Goal: Task Accomplishment & Management: Manage account settings

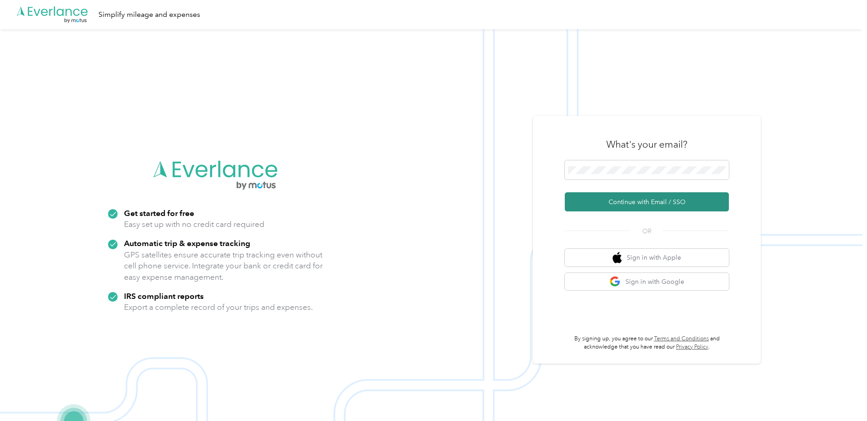
click at [625, 207] on button "Continue with Email / SSO" at bounding box center [647, 201] width 164 height 19
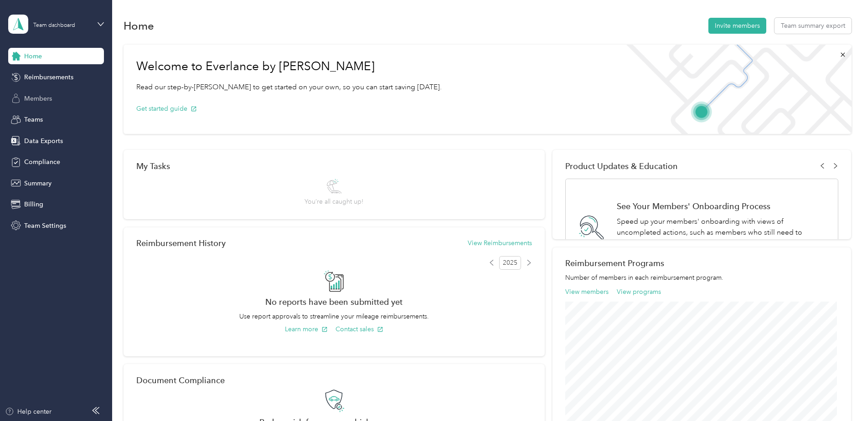
click at [57, 93] on div "Members" at bounding box center [56, 98] width 96 height 16
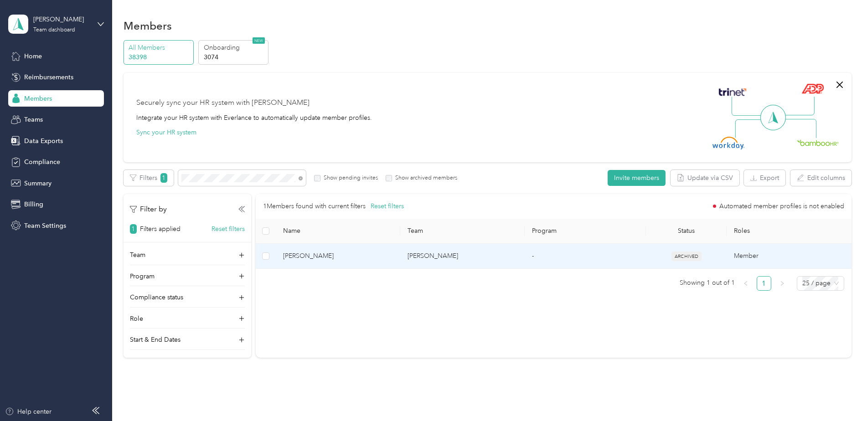
click at [340, 250] on td "[PERSON_NAME]" at bounding box center [338, 256] width 124 height 25
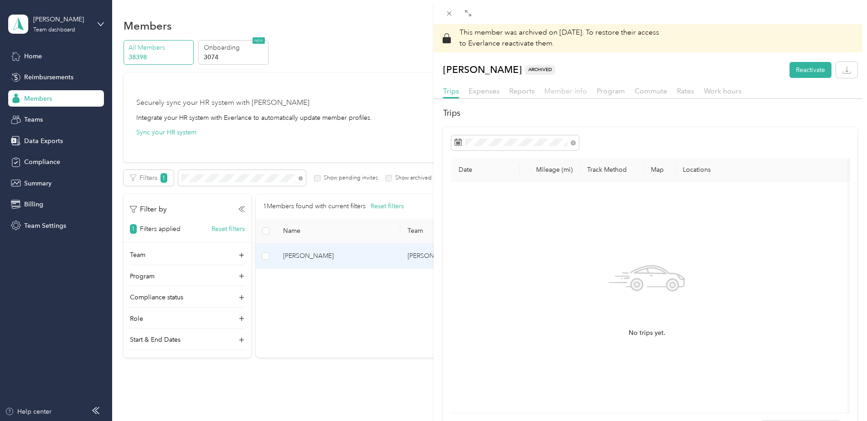
click at [564, 90] on span "Member info" at bounding box center [565, 91] width 43 height 9
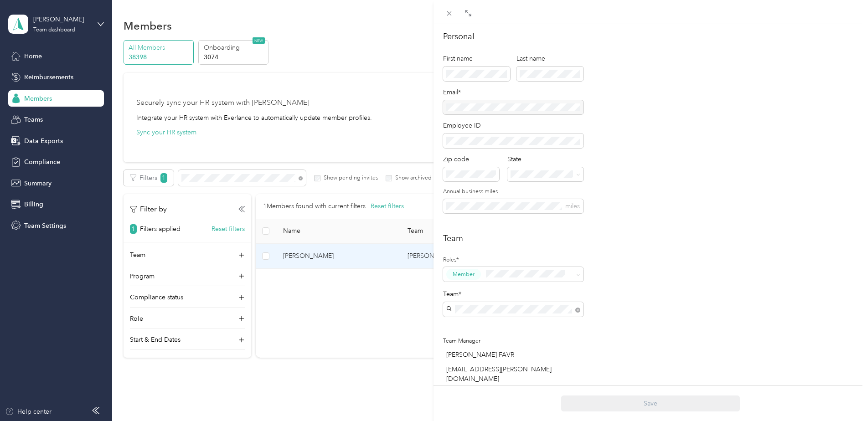
scroll to position [61, 0]
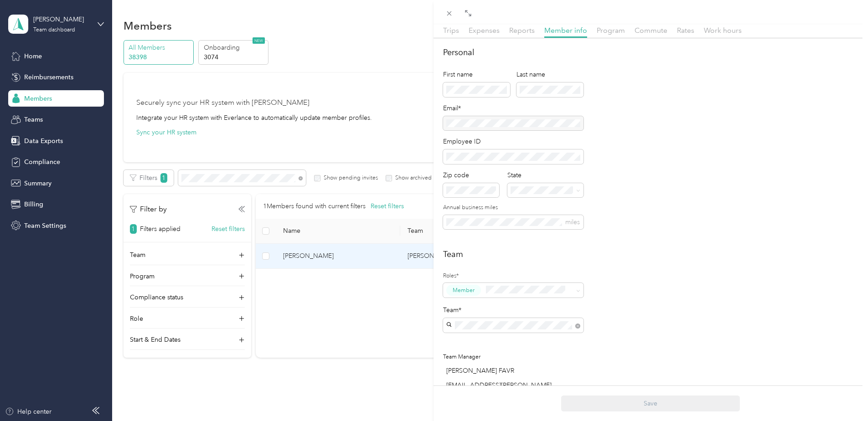
click at [99, 25] on div "This member was archived on [DATE] . To restore their access to Everlance react…" at bounding box center [433, 210] width 867 height 421
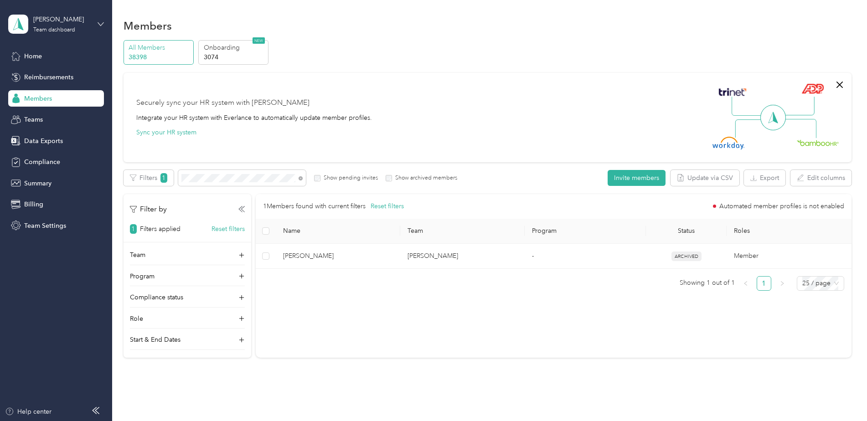
click at [103, 25] on icon at bounding box center [101, 24] width 6 height 6
click at [57, 117] on div "Log out" at bounding box center [130, 117] width 231 height 16
